Goal: Task Accomplishment & Management: Manage account settings

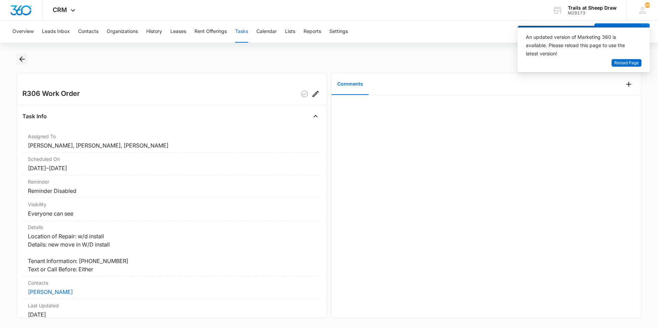
click at [27, 59] on button "Back" at bounding box center [22, 59] width 11 height 11
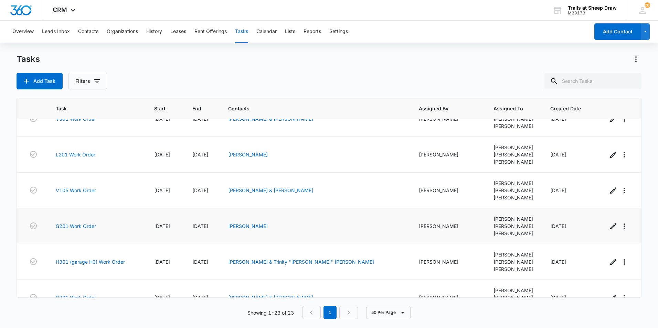
scroll to position [638, 0]
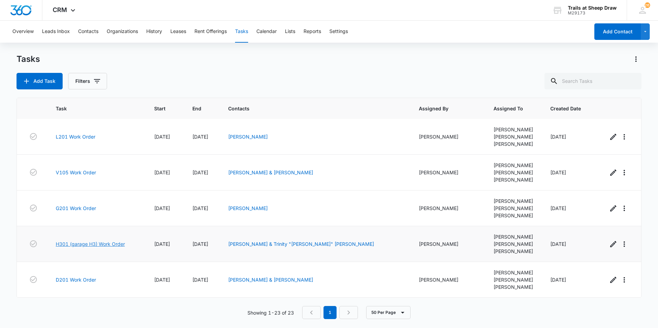
click at [71, 244] on link "H301 (garage H3) Work Order" at bounding box center [90, 244] width 69 height 7
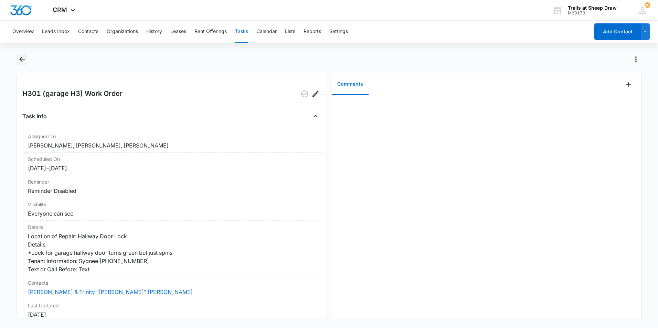
click at [24, 56] on icon "Back" at bounding box center [22, 59] width 8 height 8
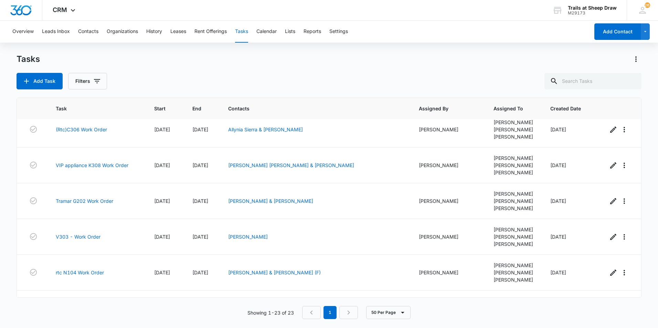
scroll to position [121, 0]
